Goal: Information Seeking & Learning: Learn about a topic

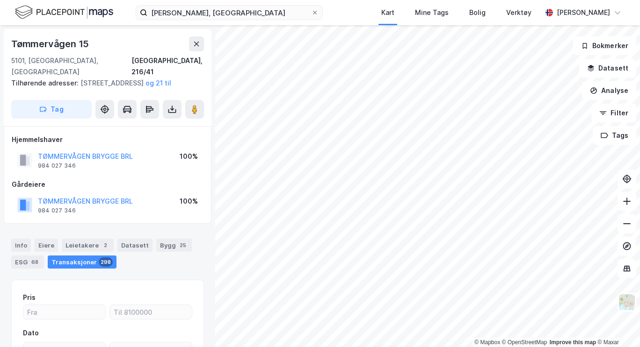
scroll to position [0, 0]
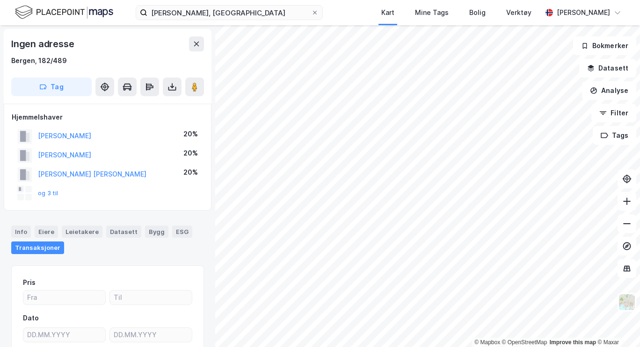
scroll to position [0, 0]
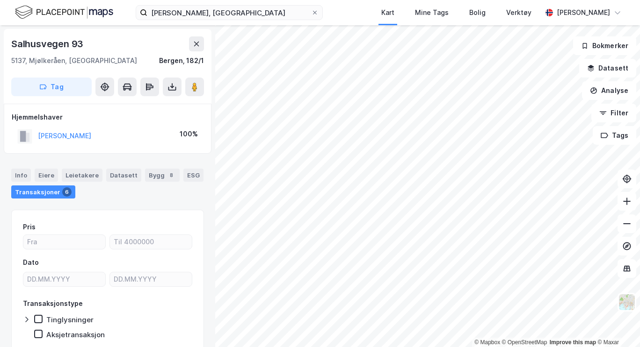
scroll to position [0, 0]
click at [0, 43] on div "© Mapbox © OpenStreetMap Improve this map © Maxar [STREET_ADDRESS], Mjølkeråen,…" at bounding box center [320, 186] width 640 height 322
